Goal: Navigation & Orientation: Find specific page/section

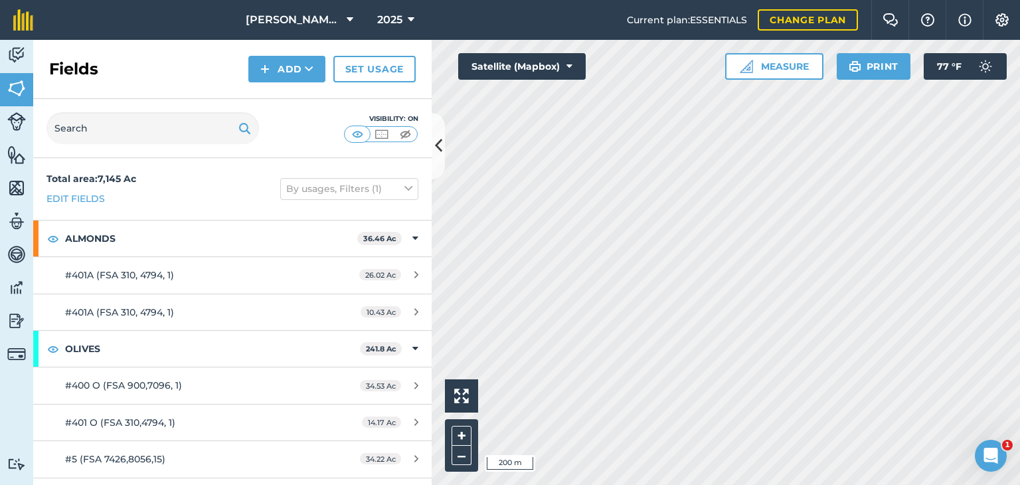
click at [321, 23] on span "Muller Ag LLC" at bounding box center [294, 20] width 96 height 16
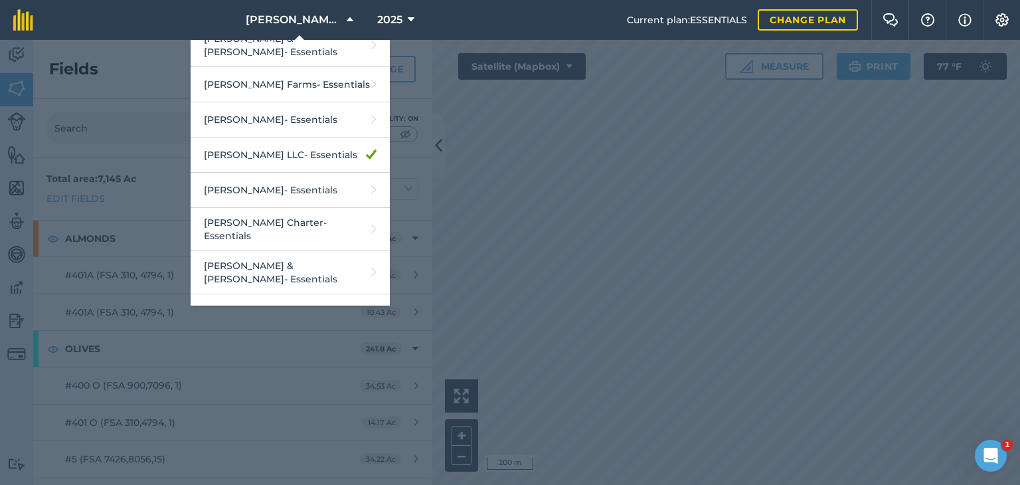
scroll to position [2390, 0]
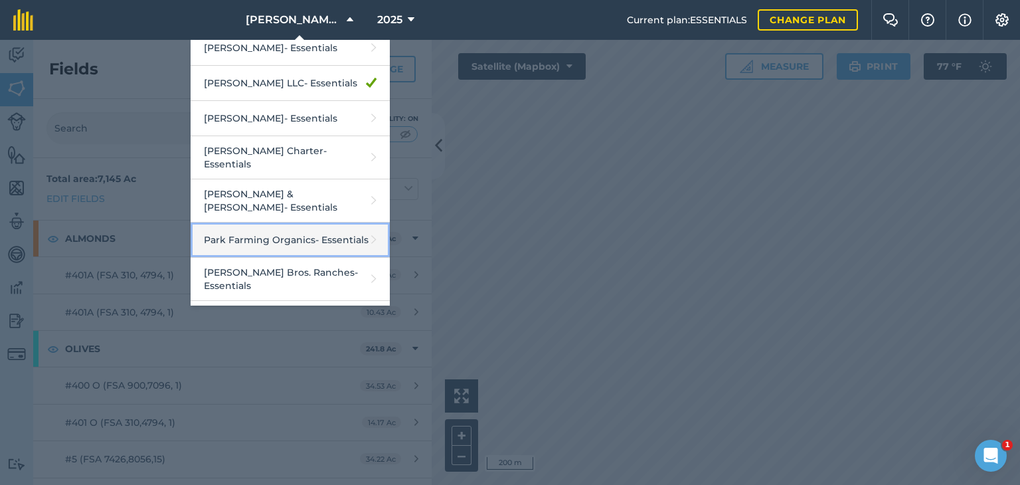
click at [317, 222] on link "Park Farming Organics - Essentials" at bounding box center [289, 239] width 199 height 35
